Goal: Task Accomplishment & Management: Manage account settings

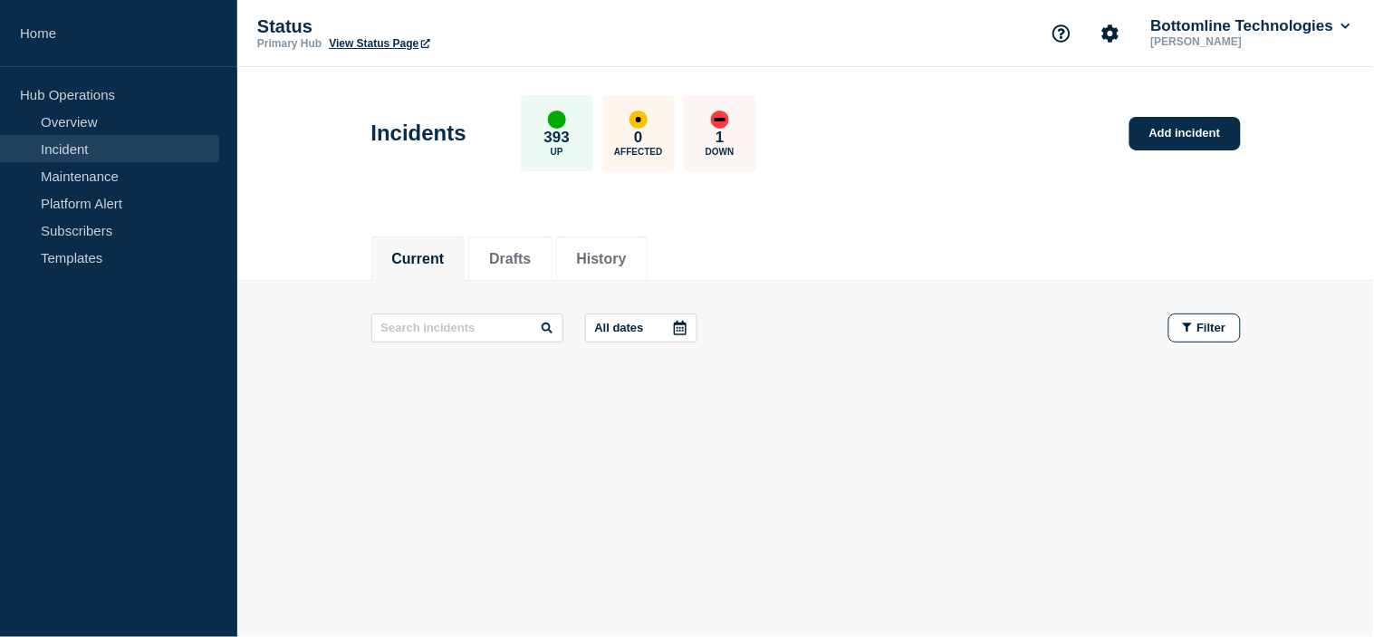
click at [101, 160] on link "Incident" at bounding box center [109, 148] width 219 height 27
click at [98, 173] on link "Maintenance" at bounding box center [109, 175] width 219 height 27
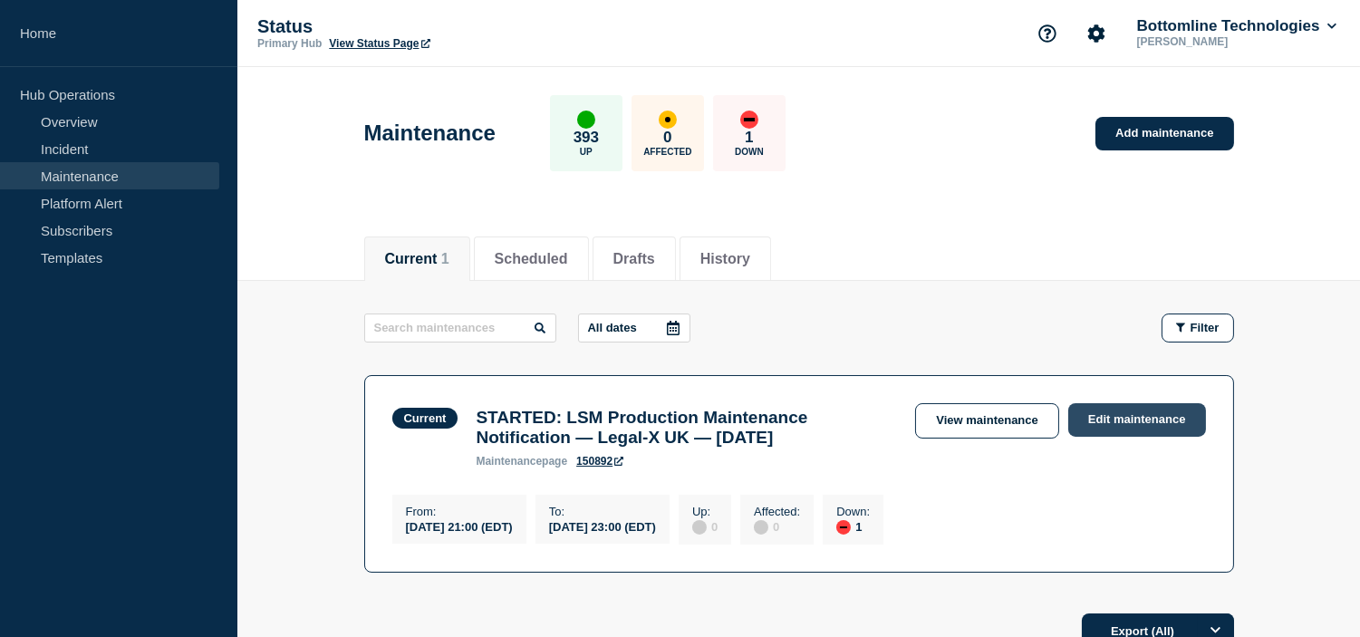
click at [1088, 418] on link "Edit maintenance" at bounding box center [1137, 420] width 138 height 34
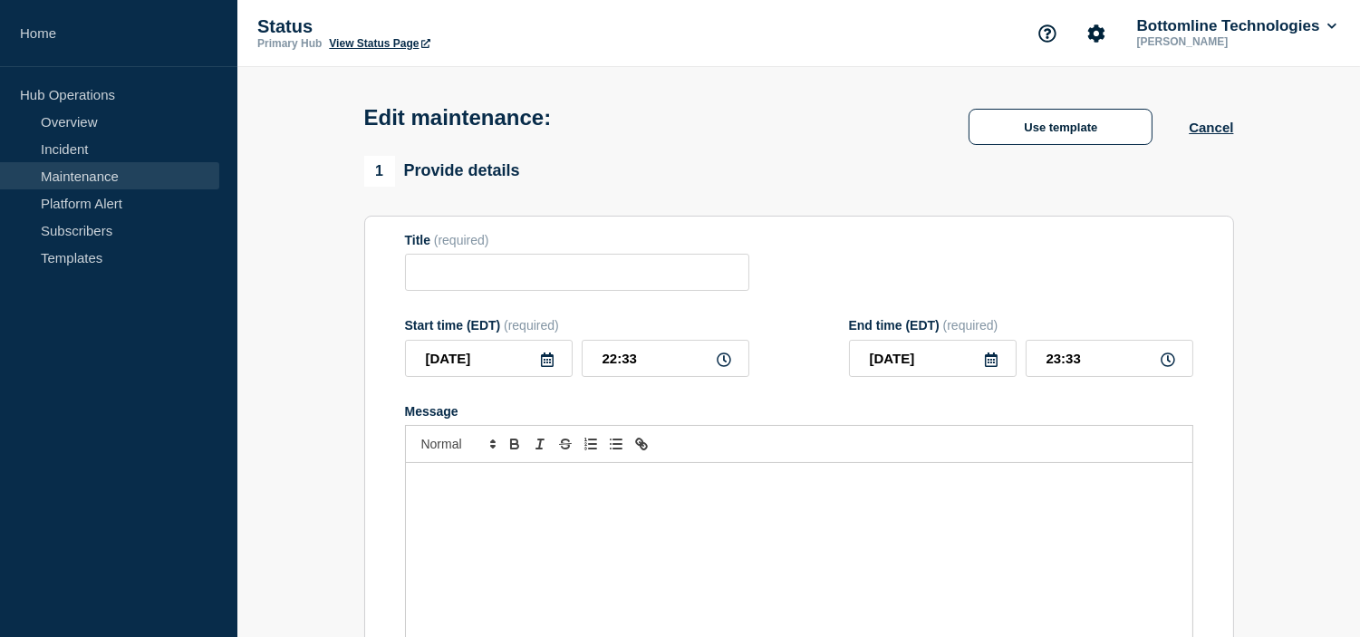
type input "STARTED: LSM Production Maintenance Notification — Legal-X UK — [DATE]"
type input "21:00"
type input "23:00"
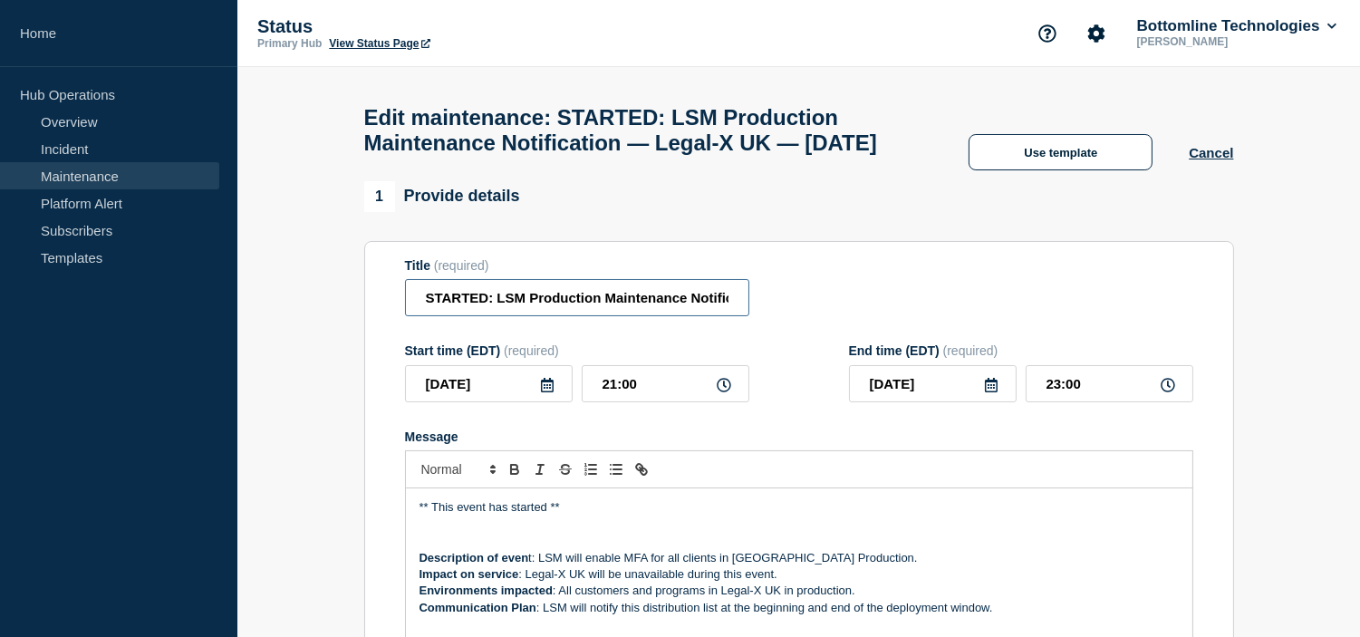
click at [485, 316] on input "STARTED: LSM Production Maintenance Notification — Legal-X UK — [DATE]" at bounding box center [577, 297] width 344 height 37
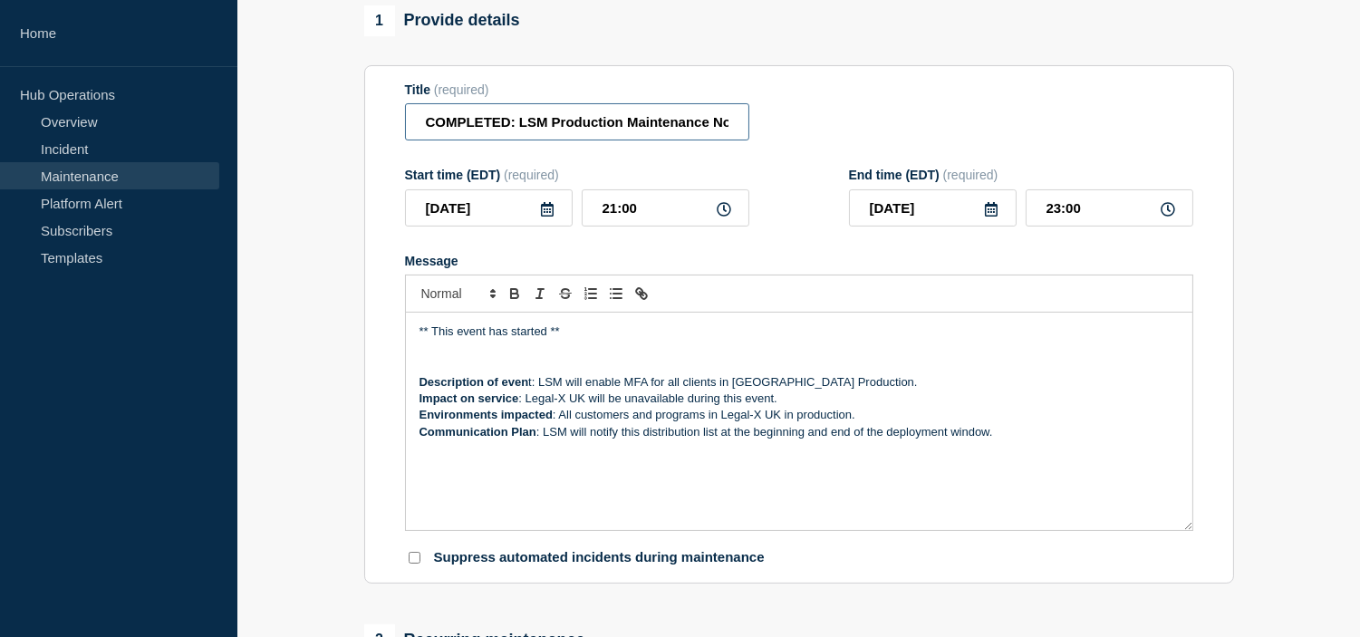
scroll to position [302, 0]
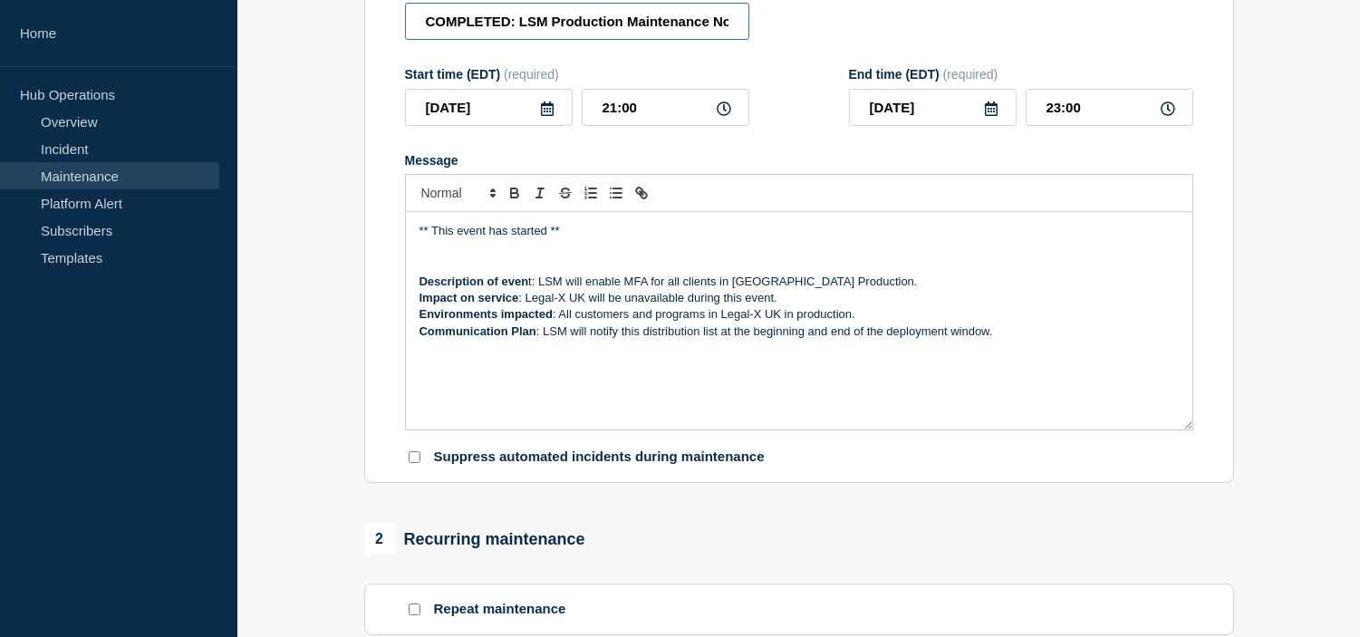
type input "COMPLETED: LSM Production Maintenance Notification — Legal-X UK — October 14, 2…"
click at [546, 239] on p "** This event has started **" at bounding box center [798, 231] width 759 height 16
click at [604, 239] on p "** This event has started **" at bounding box center [798, 231] width 759 height 16
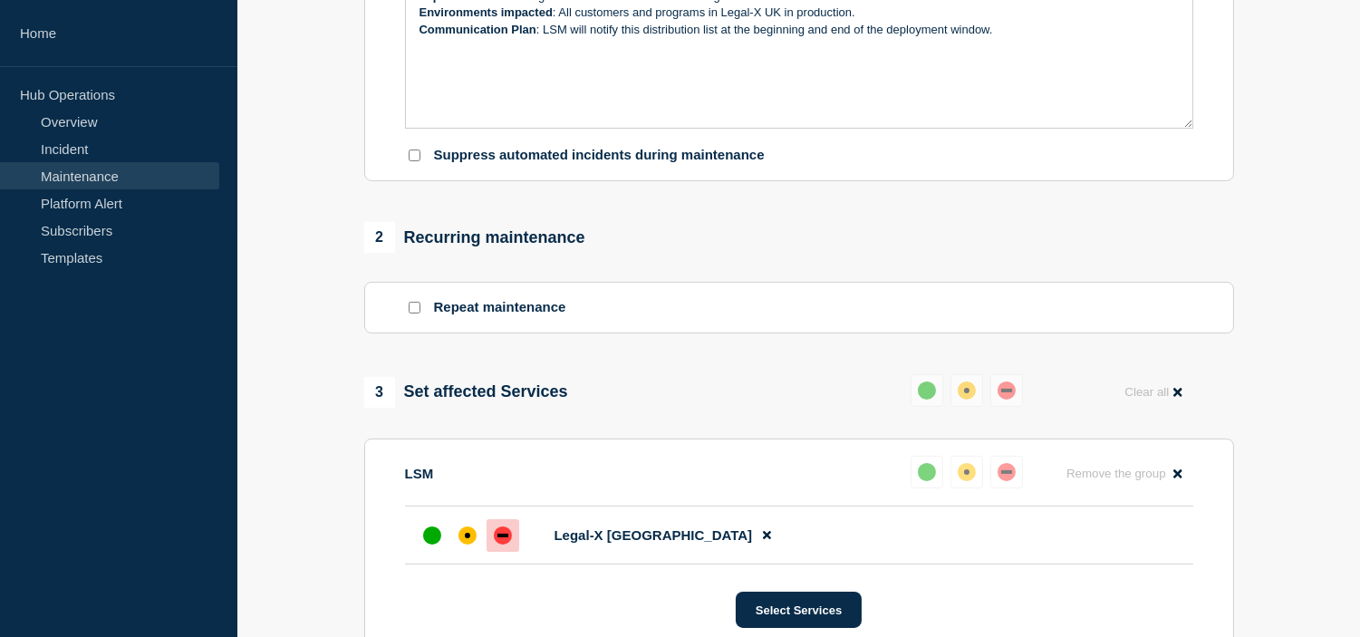
scroll to position [704, 0]
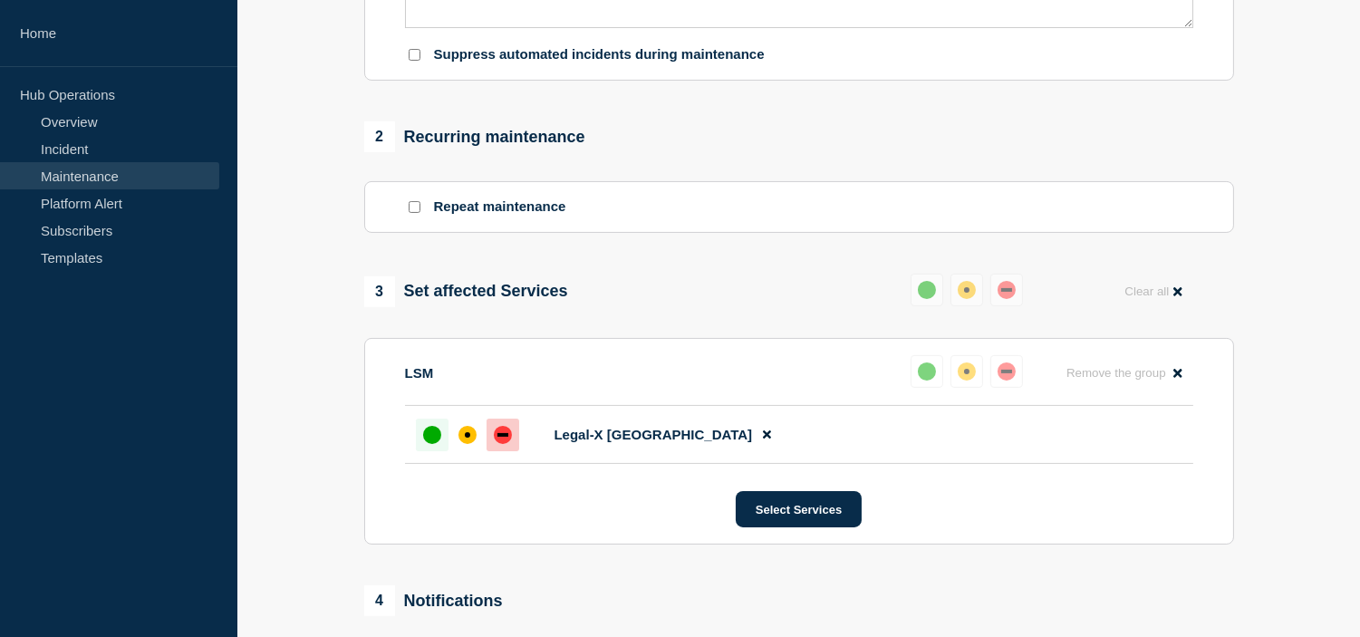
click at [418, 451] on div at bounding box center [432, 434] width 33 height 33
click at [432, 444] on div "up" at bounding box center [432, 435] width 18 height 18
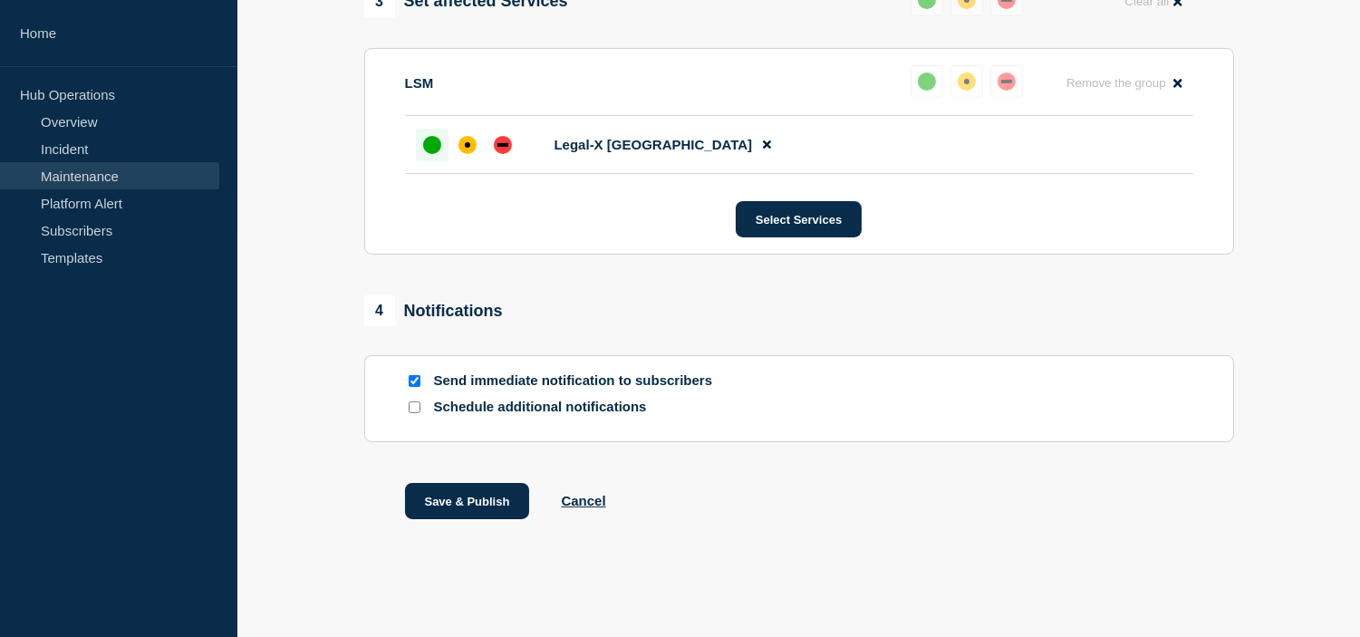
scroll to position [1012, 0]
click at [451, 493] on button "Save & Publish" at bounding box center [467, 501] width 125 height 36
